Goal: Ask a question

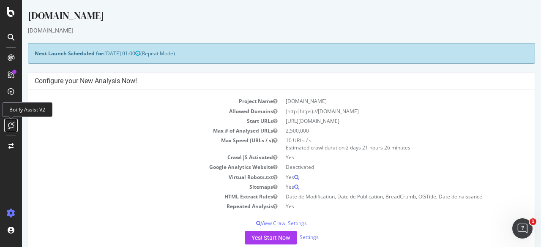
click at [8, 123] on div at bounding box center [11, 126] width 14 height 14
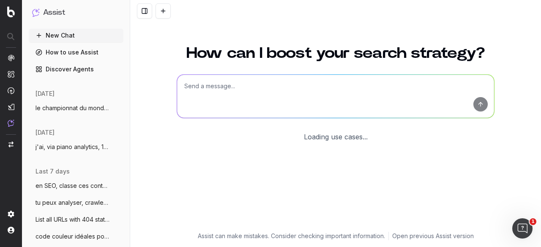
scroll to position [73, 0]
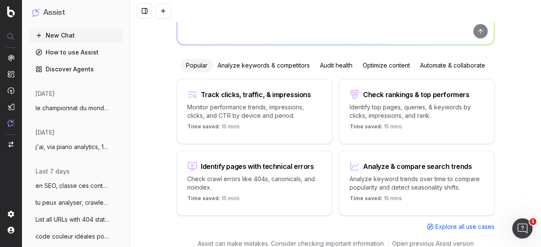
click at [62, 109] on span "le championnat du monde masculin de vole" at bounding box center [72, 108] width 74 height 8
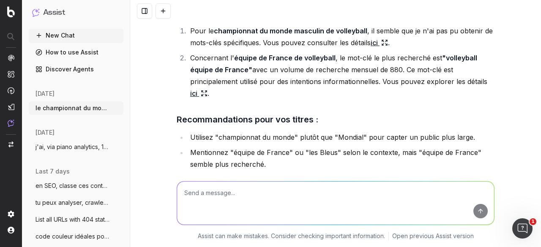
scroll to position [14448, 0]
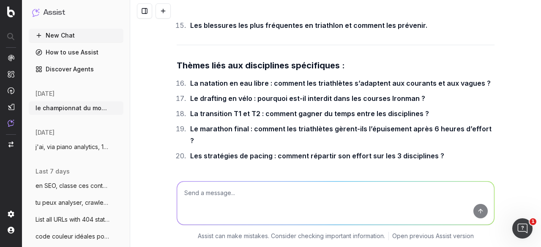
click at [224, 193] on textarea at bounding box center [335, 203] width 317 height 43
paste textarea "ourcentage de finisher Quel age pour faire un Ironman Le temps entre un profess…"
type textarea "ourcentage de finisher Quel age pour faire un Ironman Le temps entre un profess…"
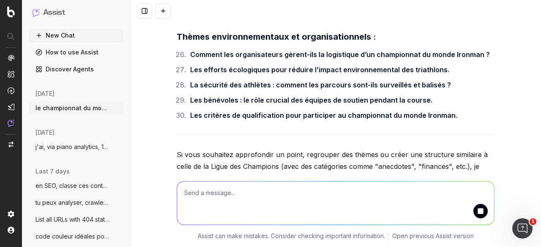
scroll to position [14736, 0]
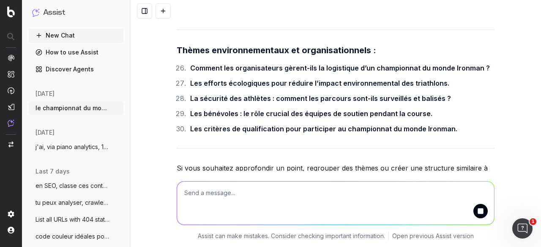
drag, startPoint x: 373, startPoint y: 85, endPoint x: 368, endPoint y: 86, distance: 4.3
copy strong "Quel est le pourcentage de finishers lors d’un Ironman ?"
drag, startPoint x: 186, startPoint y: 116, endPoint x: 215, endPoint y: 129, distance: 31.0
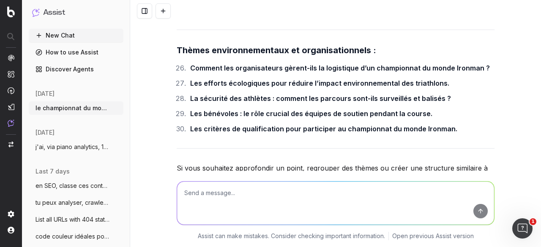
copy strong "Pourquoi l’Ironman est-il considéré comme l’une des épreuves sportives les plus…"
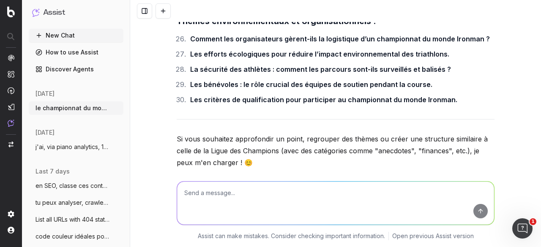
scroll to position [14779, 0]
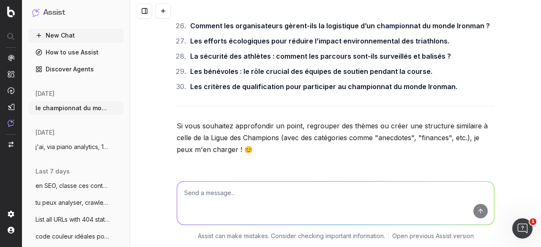
drag, startPoint x: 188, startPoint y: 121, endPoint x: 450, endPoint y: 125, distance: 262.9
copy strong "Quelle est la distance totale que les athlètes doivent parcourir lors d’un Iron…"
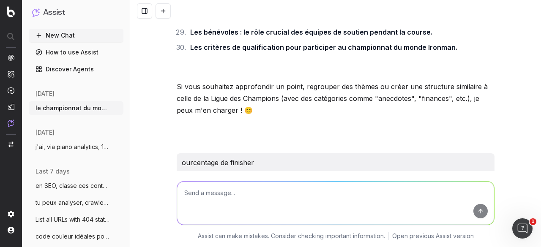
scroll to position [14863, 0]
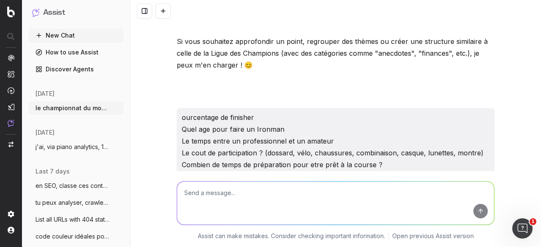
drag, startPoint x: 187, startPoint y: 112, endPoint x: 358, endPoint y: 113, distance: 171.6
copy strong "Quel âge faut-il avoir pour participer à un Ironman ?"
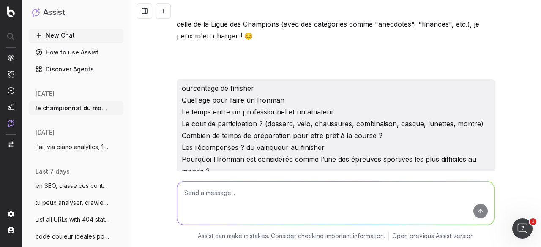
scroll to position [14905, 0]
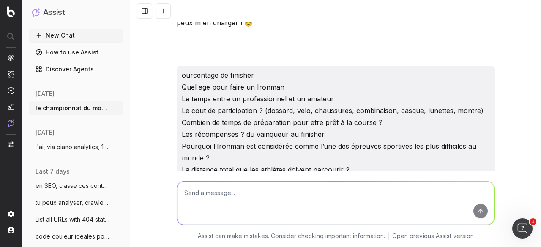
drag, startPoint x: 187, startPoint y: 105, endPoint x: 374, endPoint y: 106, distance: 187.6
copy strong "Combien de temps faut-il pour se préparer à un Ironman ?"
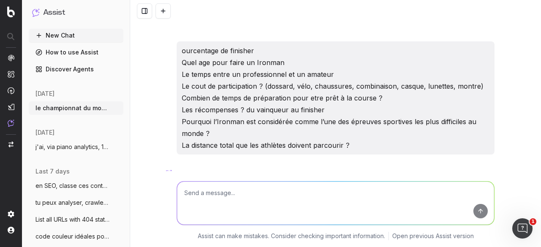
scroll to position [14948, 0]
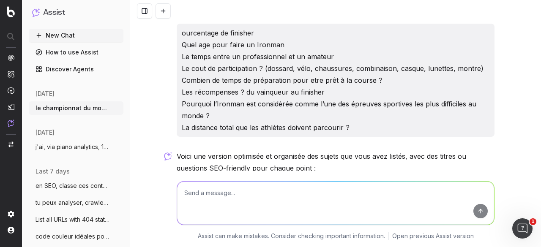
drag, startPoint x: 187, startPoint y: 96, endPoint x: 472, endPoint y: 98, distance: 284.8
copy strong "Quelle est la différence de temps entre un professionnel et un amateur sur un I…"
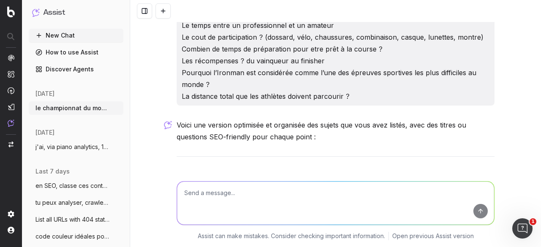
scroll to position [14990, 0]
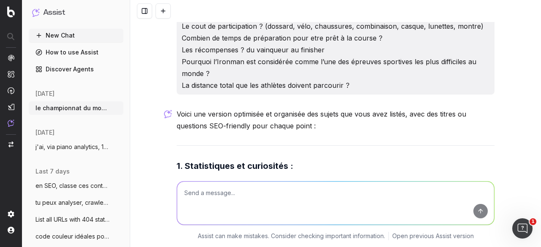
drag, startPoint x: 185, startPoint y: 129, endPoint x: 282, endPoint y: 141, distance: 98.0
copy strong "Quel est le coût de participation à un Ironman ? (dossard, vélo, chaussures, co…"
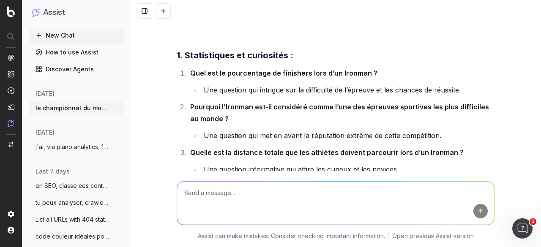
scroll to position [15115, 0]
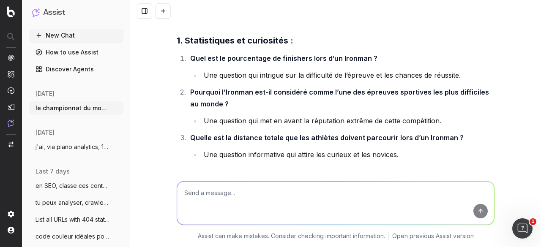
drag, startPoint x: 188, startPoint y: 49, endPoint x: 486, endPoint y: 47, distance: 298.8
copy strong "Quelles sont les récompenses pour les participants d’un Ironman, du vainqueur a…"
click at [227, 197] on textarea at bounding box center [335, 203] width 317 height 43
paste textarea "9. Loremip do sitamet co adipisc ? (elitseddoe tempo inc utlab) 8. Et dolorema …"
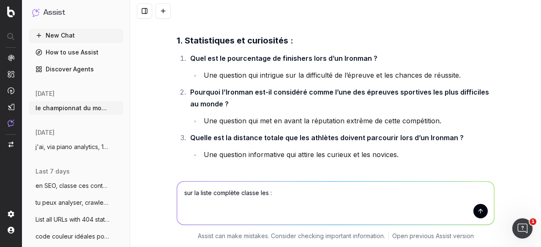
type textarea "lor ip dolor sitametc adipis eli : 3. Seddoei te incidid ut laboree ? (dolorema…"
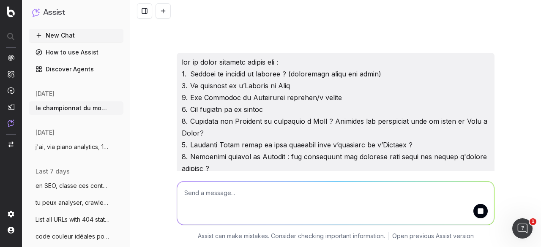
scroll to position [15657, 0]
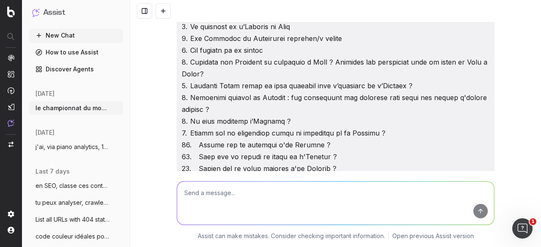
drag, startPoint x: 185, startPoint y: 68, endPoint x: 227, endPoint y: 138, distance: 82.0
copy ol "En quoi consiste l’Ironman ? Comment se déroule un Ironman ? (décryptage étape …"
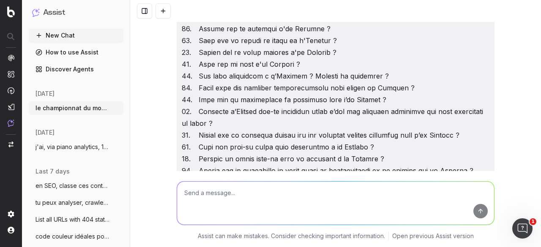
scroll to position [15784, 0]
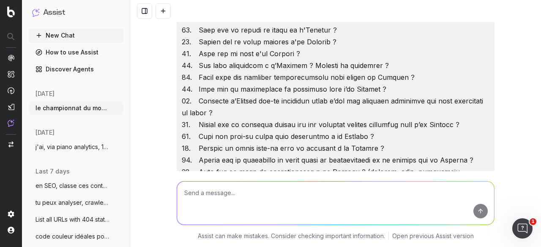
drag, startPoint x: 184, startPoint y: 51, endPoint x: 268, endPoint y: 99, distance: 97.3
copy div "Parcours et favoris : Le parcours de l’Ironman de [GEOGRAPHIC_DATA]. Les [DEMOG…"
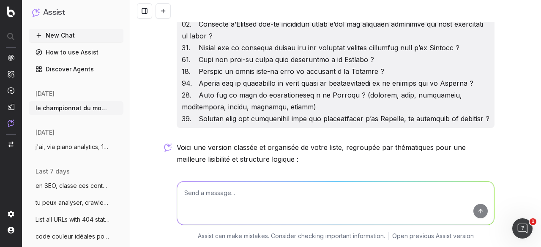
scroll to position [15868, 0]
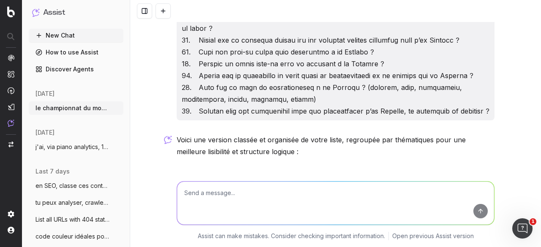
drag, startPoint x: 235, startPoint y: 82, endPoint x: 485, endPoint y: 138, distance: 256.5
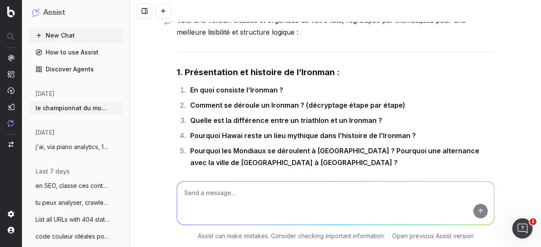
scroll to position [15995, 0]
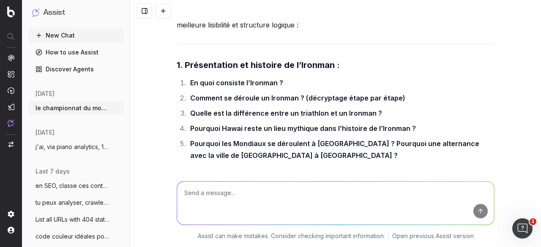
drag, startPoint x: 181, startPoint y: 49, endPoint x: 235, endPoint y: 137, distance: 103.3
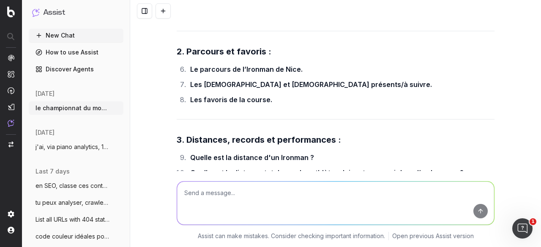
scroll to position [16122, 0]
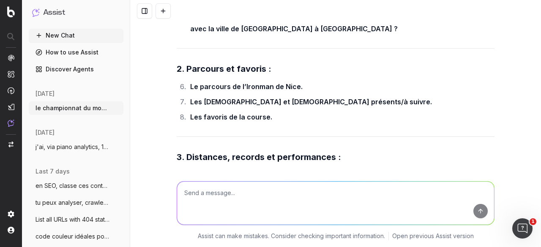
drag, startPoint x: 223, startPoint y: 98, endPoint x: 185, endPoint y: 57, distance: 55.9
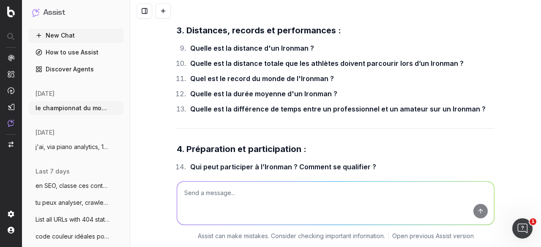
scroll to position [16207, 0]
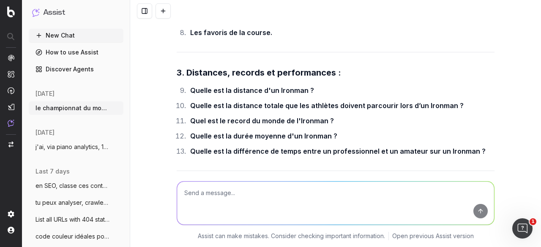
drag, startPoint x: 183, startPoint y: 51, endPoint x: 486, endPoint y: 113, distance: 308.5
click at [486, 113] on div "Voici une version classée et organisée de votre liste, regroupée par thématique…" at bounding box center [336, 248] width 318 height 904
click at [228, 207] on textarea at bounding box center [335, 203] width 317 height 43
paste textarea "Loremipsumdo 6. Si amet consecte a’Elitsed ? Doeiusm te incidid ut Laboree ? 9.…"
type textarea "l'ip dolorsitame, consecte, ad elitse doei te incid ut laboree d'ma aliquae : A…"
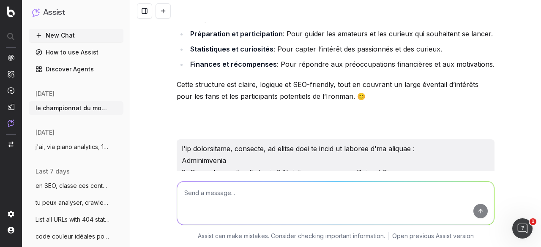
scroll to position [16755, 0]
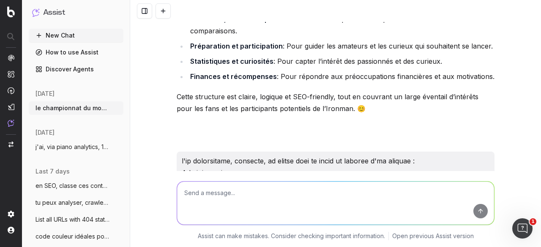
drag, startPoint x: 399, startPoint y: 143, endPoint x: 171, endPoint y: 126, distance: 228.9
click at [69, 34] on button "New Chat" at bounding box center [76, 36] width 95 height 14
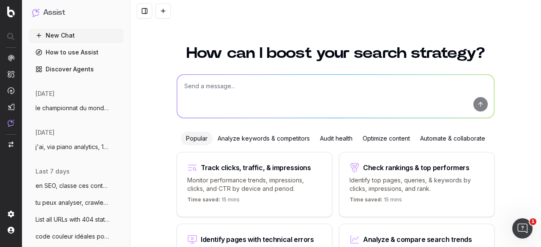
click at [246, 89] on textarea at bounding box center [335, 96] width 317 height 43
paste textarea "Lo ipsu dolorsit a’Consect ? Adipisc el seddoei te Incidid ? Utlabo etd ma aliq…"
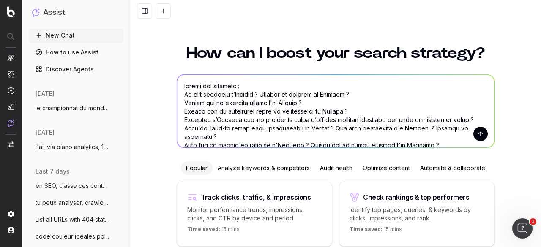
scroll to position [95, 0]
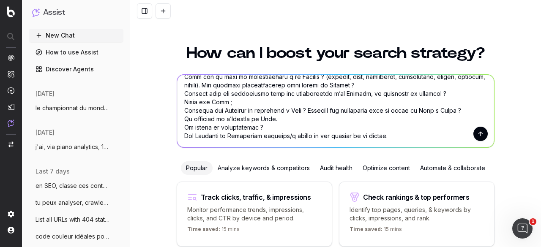
paste textarea "Comment se déroule un ironman ? (décryptage étape par étape) Le parcours de l’I…"
type textarea "loremi dol sitametc : Ad elit seddoeiu t’Incidid ? Utlabor et dolorem al Enimad…"
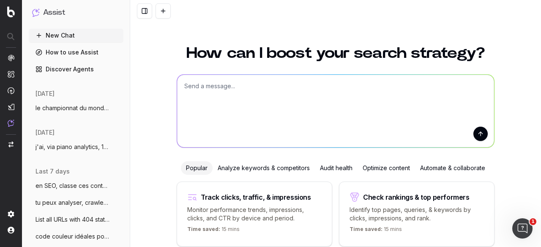
scroll to position [0, 0]
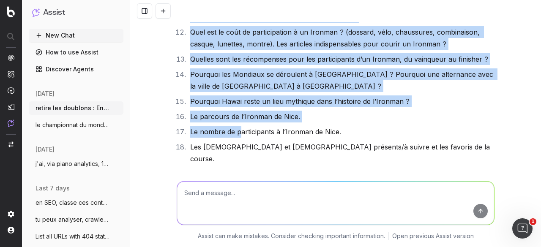
scroll to position [718, 0]
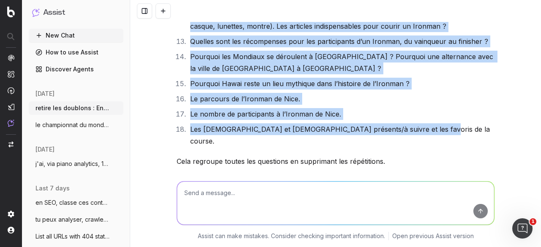
drag, startPoint x: 184, startPoint y: 95, endPoint x: 420, endPoint y: 120, distance: 236.8
click at [168, 66] on div "Voici la liste sans doublons : En quoi consiste l’Ironman ? Comment se déroule …" at bounding box center [335, 123] width 411 height 247
